Goal: Find specific page/section: Locate a particular part of the current website

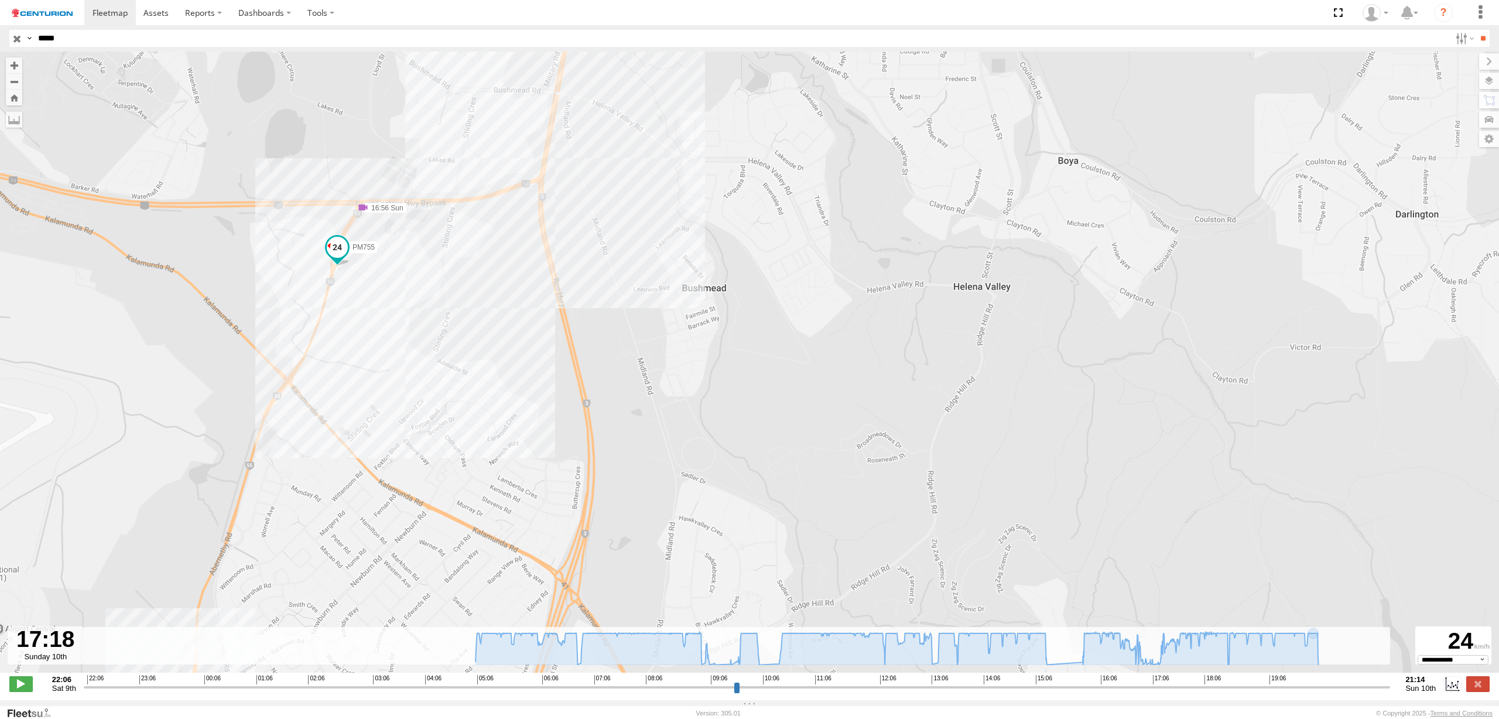
select select "**********"
click at [1473, 687] on label at bounding box center [1477, 683] width 23 height 15
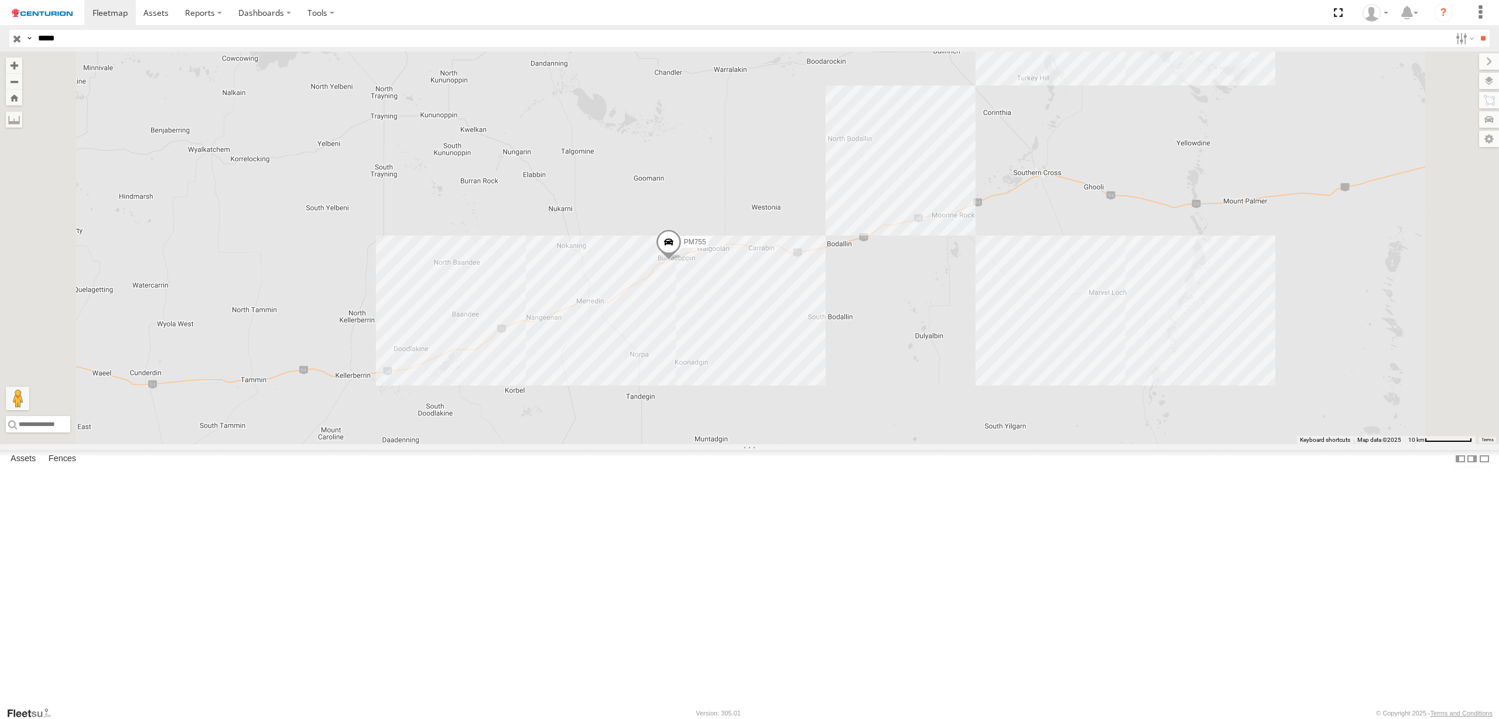
click at [18, 40] on input "button" at bounding box center [16, 38] width 15 height 17
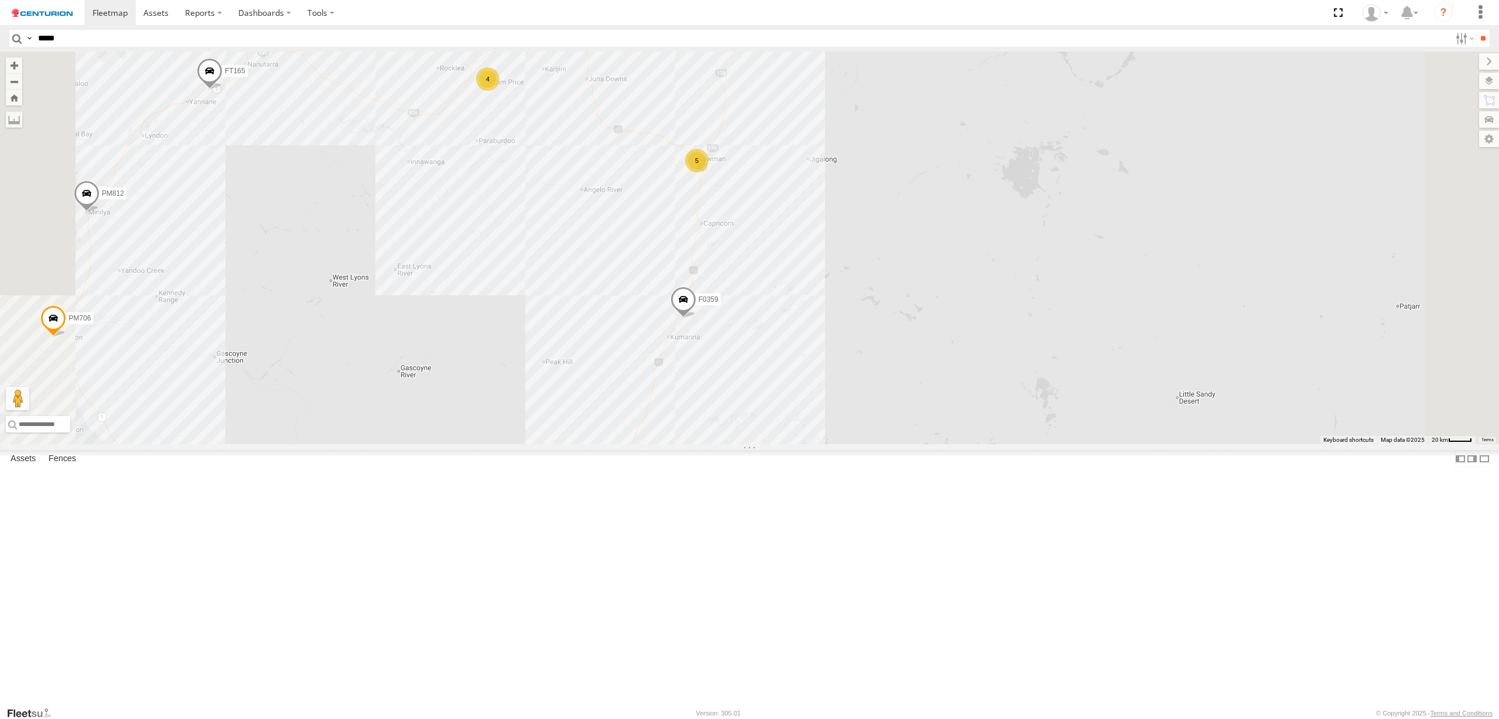
drag, startPoint x: 795, startPoint y: 274, endPoint x: 795, endPoint y: 303, distance: 28.7
click at [795, 303] on div "PM810 LL080 F0509 PM884 Cage153 F0474 Cage174 Cage194 MV283 MV291 Kumho 163 PM7…" at bounding box center [749, 248] width 1499 height 392
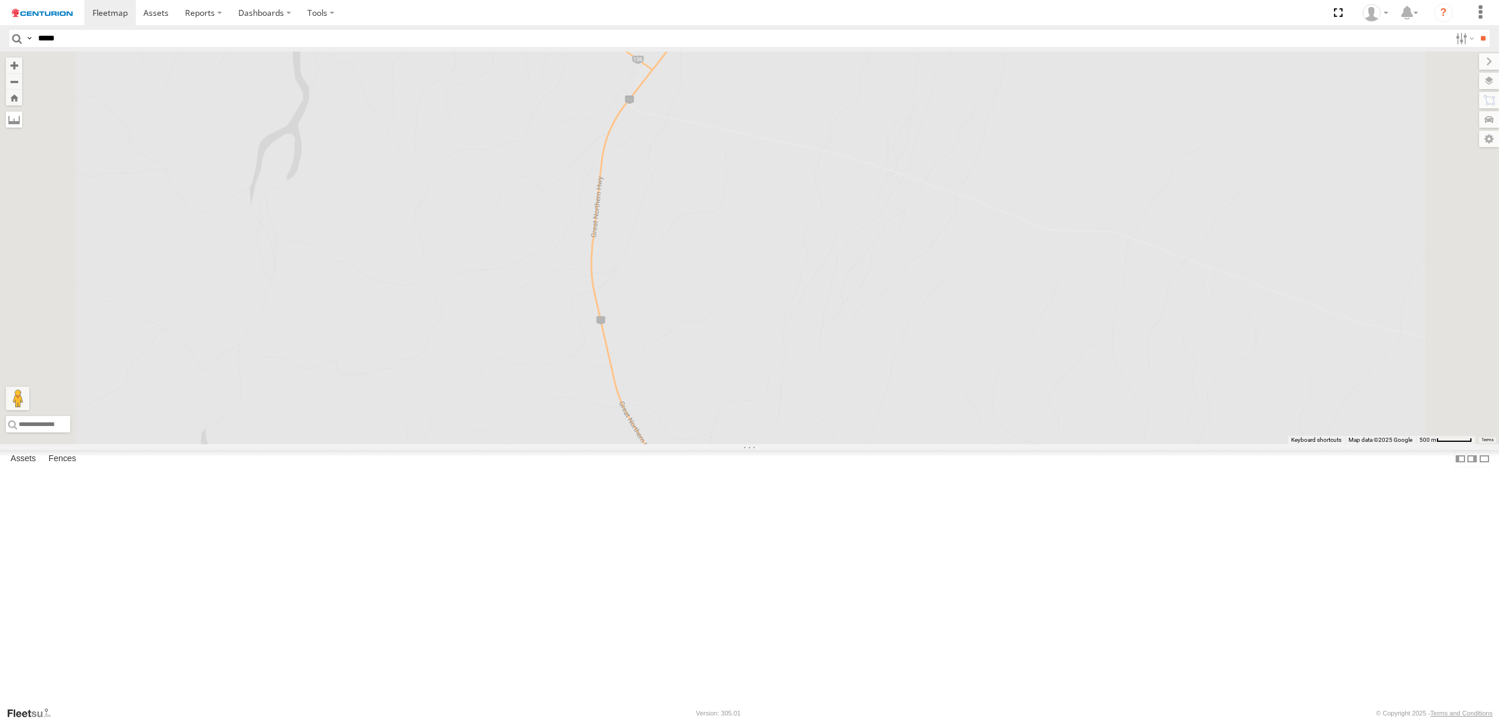
click at [22, 125] on label at bounding box center [14, 119] width 16 height 16
click at [0, 0] on label at bounding box center [0, 0] width 0 height 0
drag, startPoint x: 805, startPoint y: 205, endPoint x: 799, endPoint y: 200, distance: 7.5
click at [799, 200] on div "PM810 LL080 F0509 PM884 Cage153 F0474 Cage174 Cage194 MV283 MV291 Kumho 163 PM7…" at bounding box center [749, 248] width 1499 height 392
click at [788, 188] on div "PM810 LL080 F0509 PM884 Cage153 F0474 Cage174 Cage194 MV283 MV291 Kumho 163 PM7…" at bounding box center [749, 248] width 1499 height 392
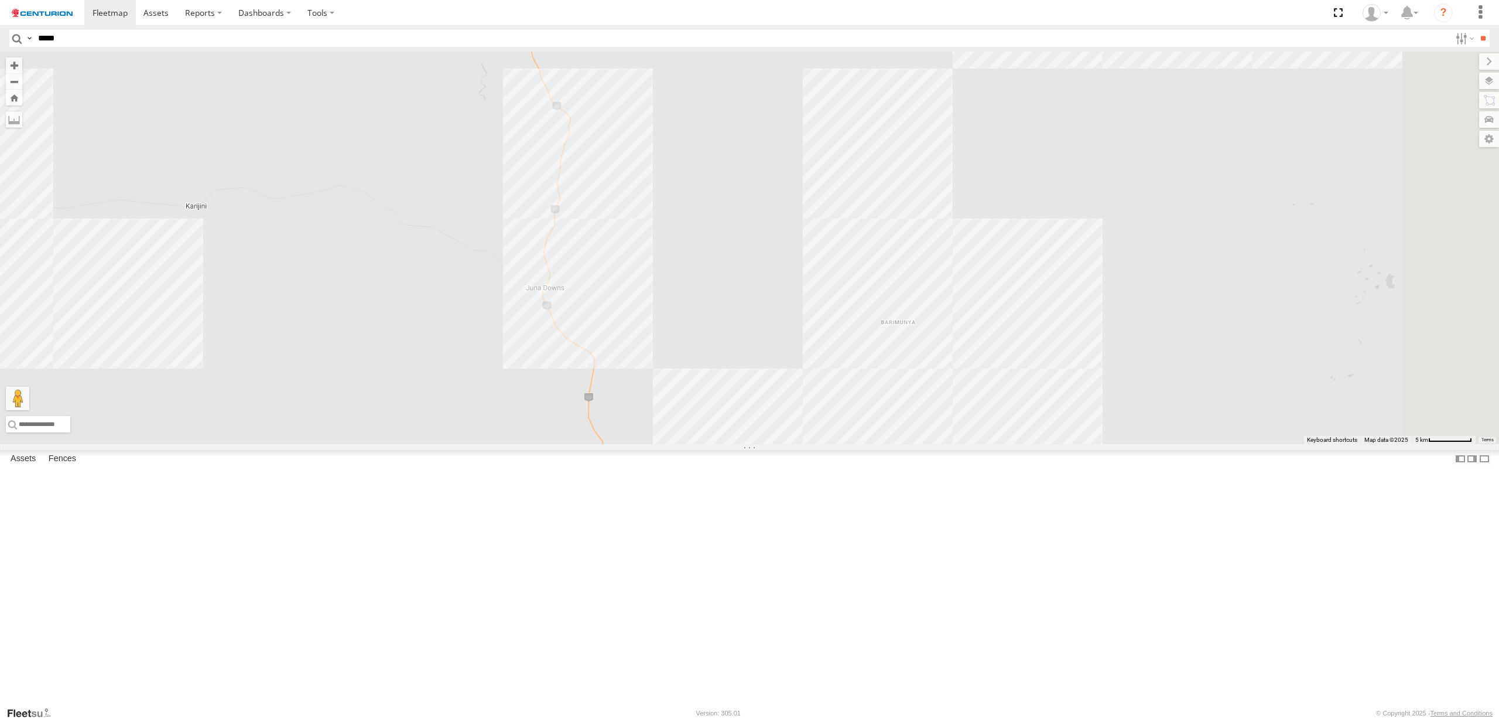
drag, startPoint x: 940, startPoint y: 423, endPoint x: 730, endPoint y: 169, distance: 329.8
click at [730, 168] on div "PM810 LL080 F0509 PM884 Cage153 F0474 Cage174 Cage194 MV283 MV291 Kumho 163 PM7…" at bounding box center [749, 248] width 1499 height 392
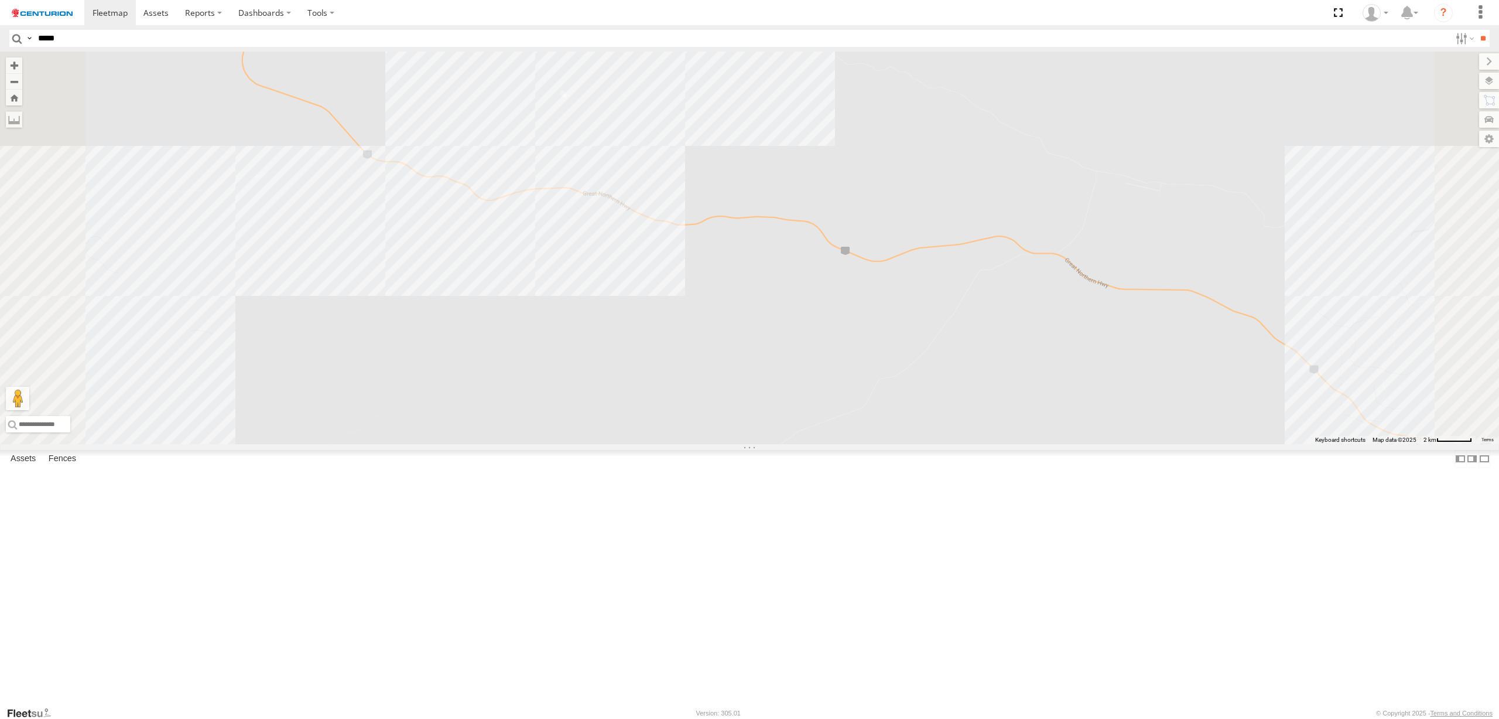
click at [806, 353] on div "PM810 LL080 F0509 PM884 Cage153 F0474 Cage174 Cage194 MV283 MV291 Kumho 163 PM7…" at bounding box center [749, 248] width 1499 height 392
click at [526, 291] on div "PM810 LL080 F0509 PM884 Cage153 F0474 Cage174 Cage194 MV283 MV291 Kumho 163 PM7…" at bounding box center [749, 248] width 1499 height 392
click at [384, 168] on img "Start" at bounding box center [376, 160] width 16 height 16
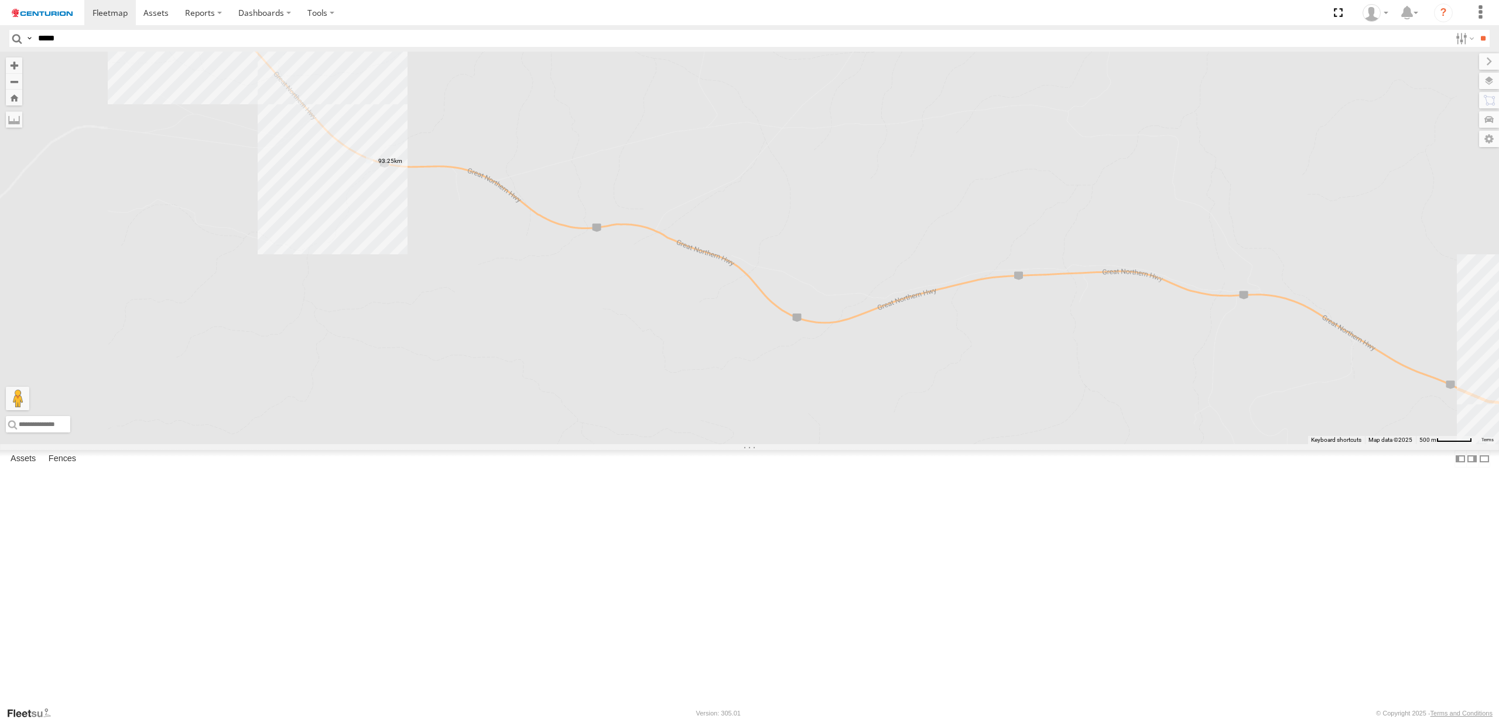
click at [534, 292] on div "PM810 LL080 F0509 PM884 Cage153 F0474 Cage174 Cage194 MV283 MV291 Kumho 163 PM7…" at bounding box center [749, 248] width 1499 height 392
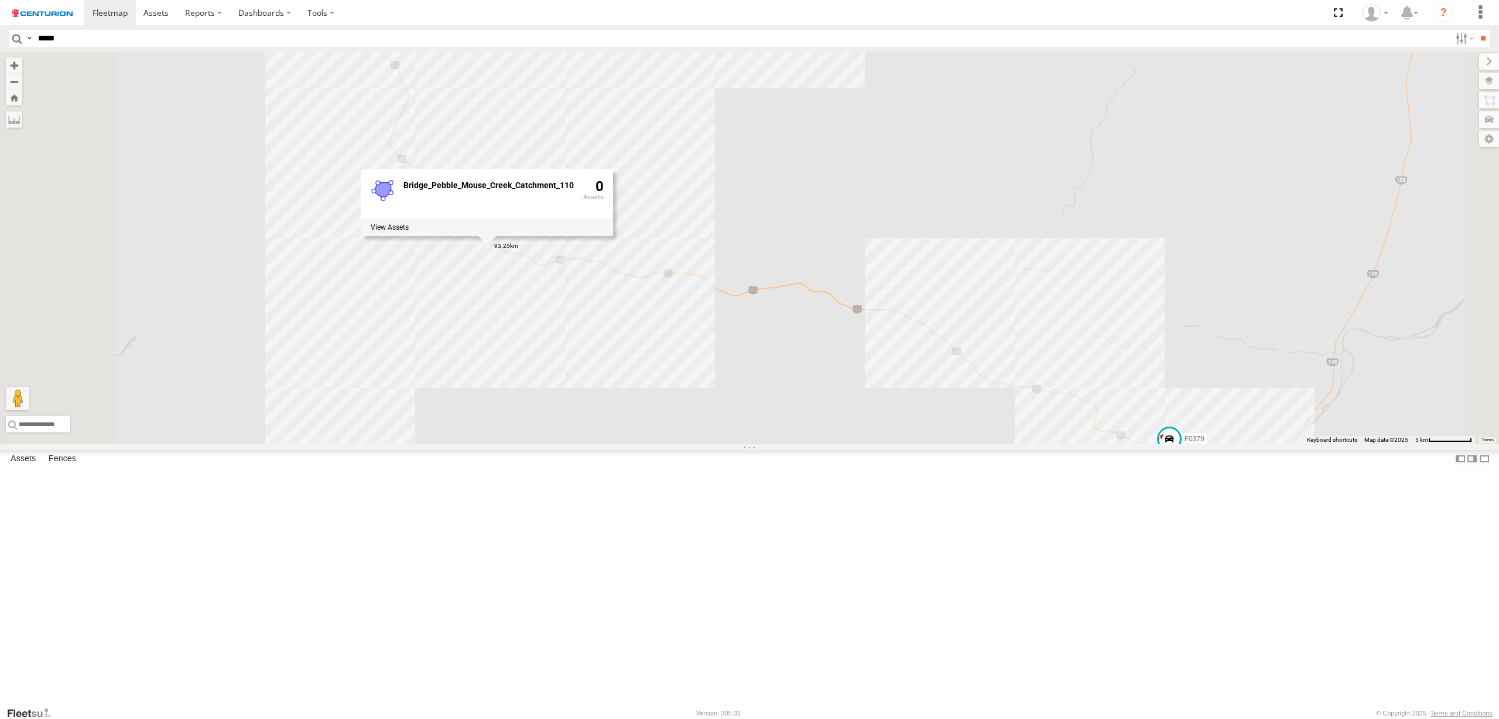
click at [805, 331] on div "PM810 LL080 F0509 PM884 Cage153 F0474 Cage174 Cage194 MV283 MV291 Kumho 163 PM7…" at bounding box center [749, 248] width 1499 height 392
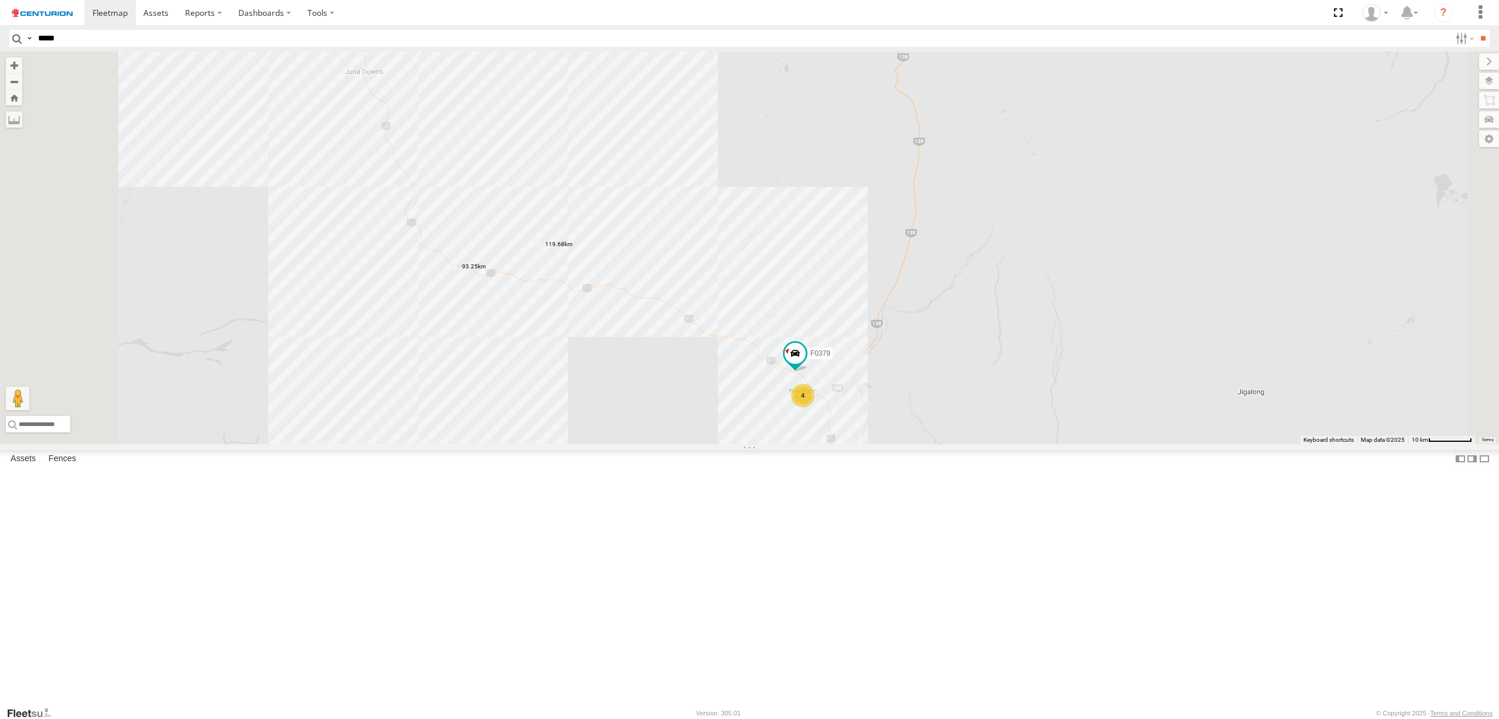
click at [0, 0] on label at bounding box center [0, 0] width 0 height 0
drag, startPoint x: 586, startPoint y: 261, endPoint x: 575, endPoint y: 264, distance: 11.7
click at [587, 274] on div "PM810 LL080 F0509 PM884 Cage153 F0474 Cage174 Cage194 MV283 MV291 Kumho 163 PM7…" at bounding box center [749, 248] width 1499 height 392
click at [22, 119] on label at bounding box center [14, 119] width 16 height 16
click at [515, 210] on div "PM810 LL080 F0509 PM884 Cage153 F0474 Cage174 Cage194 MV283 MV291 Kumho 163 PM7…" at bounding box center [749, 248] width 1499 height 392
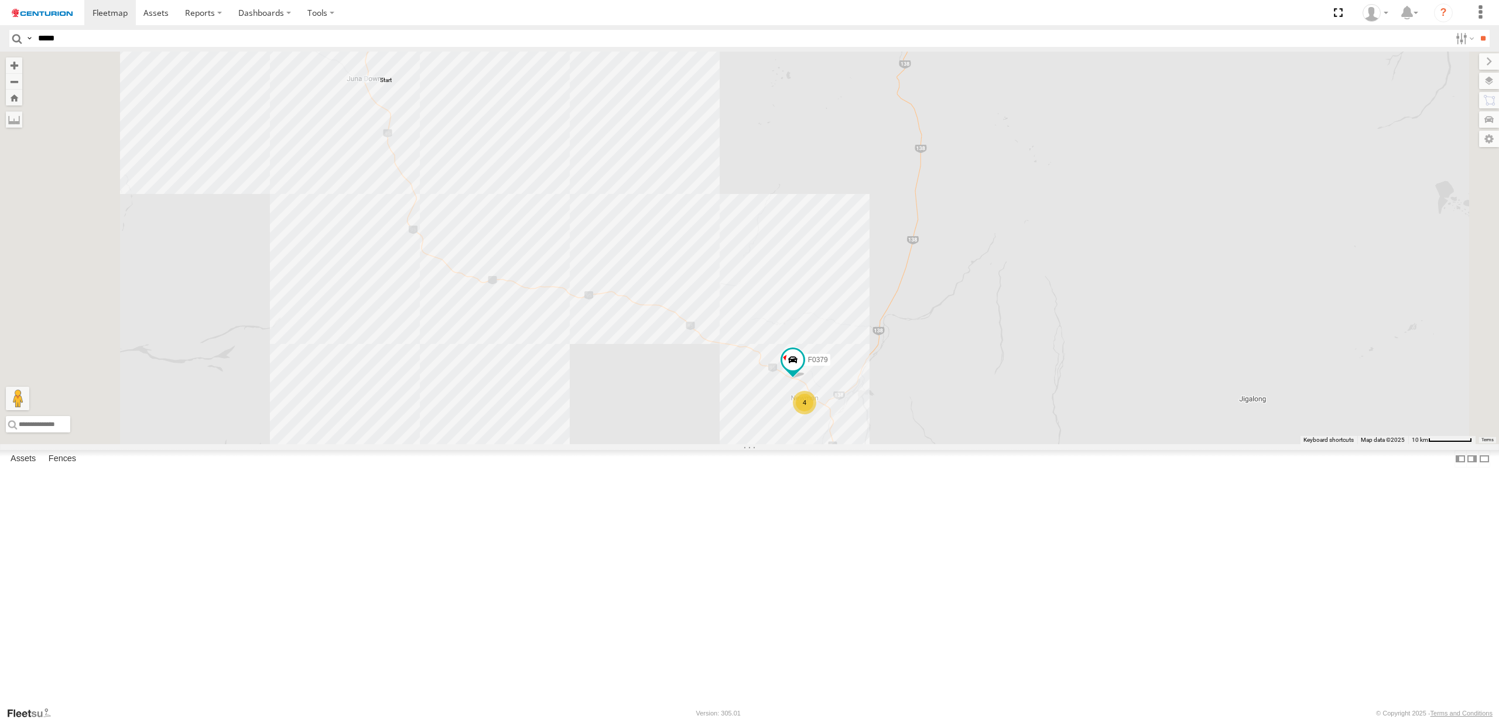
click at [672, 420] on div "PM810 LL080 F0509 PM884 Cage153 F0474 Cage174 Cage194 MV283 MV291 Kumho 163 PM7…" at bounding box center [749, 248] width 1499 height 392
drag, startPoint x: 353, startPoint y: 267, endPoint x: 477, endPoint y: 290, distance: 126.8
click at [480, 299] on div "PM810 LL080 F0509 PM884 Cage153 F0474 Cage174 Cage194 MV283 MV291 Kumho 163 PM7…" at bounding box center [749, 248] width 1499 height 392
